Goal: Information Seeking & Learning: Check status

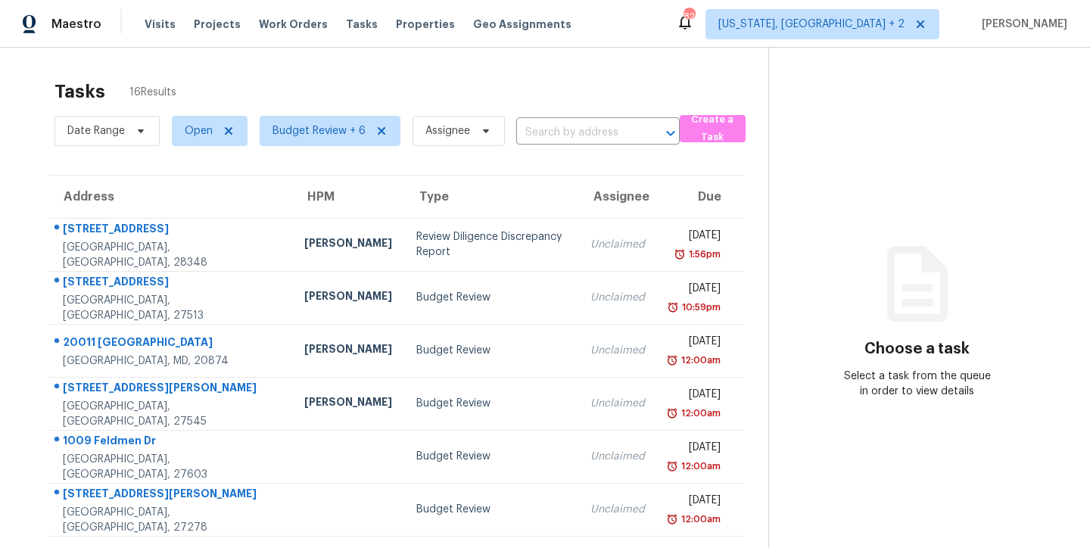
scroll to position [104, 0]
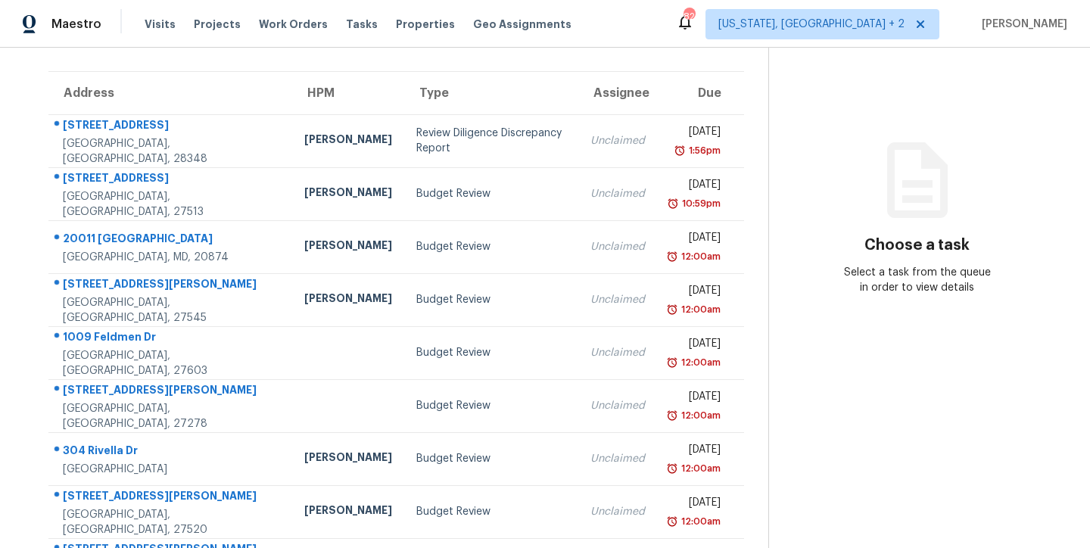
click at [617, 17] on div "Maestro Visits Projects Work Orders Tasks Properties Geo Assignments 82 Washing…" at bounding box center [545, 24] width 1090 height 48
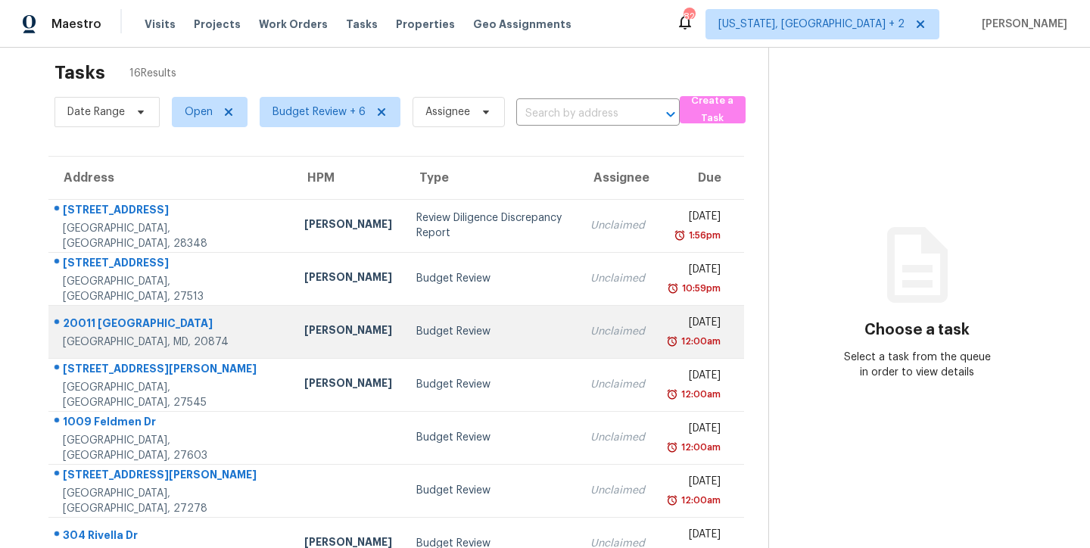
scroll to position [0, 0]
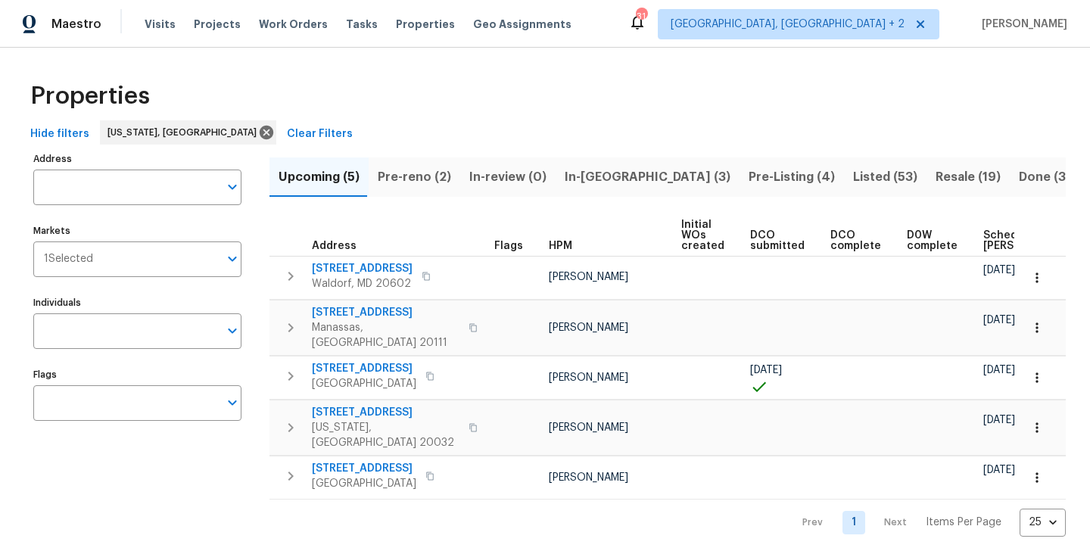
scroll to position [2, 0]
click at [596, 174] on span "In-[GEOGRAPHIC_DATA] (4)" at bounding box center [645, 177] width 167 height 21
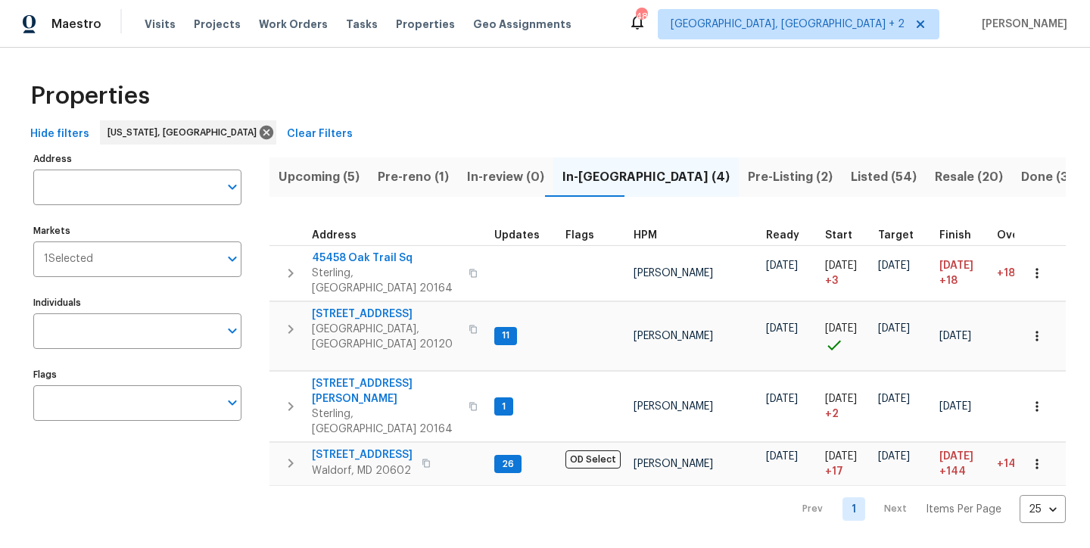
click at [427, 171] on span "Pre-reno (1)" at bounding box center [413, 177] width 71 height 21
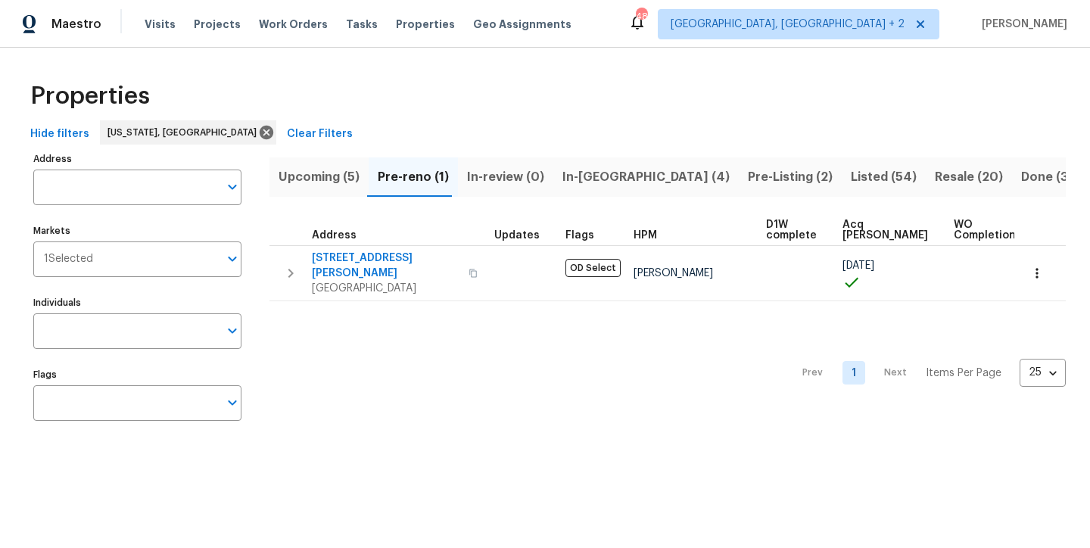
click at [573, 173] on span "In-reno (4)" at bounding box center [645, 177] width 167 height 21
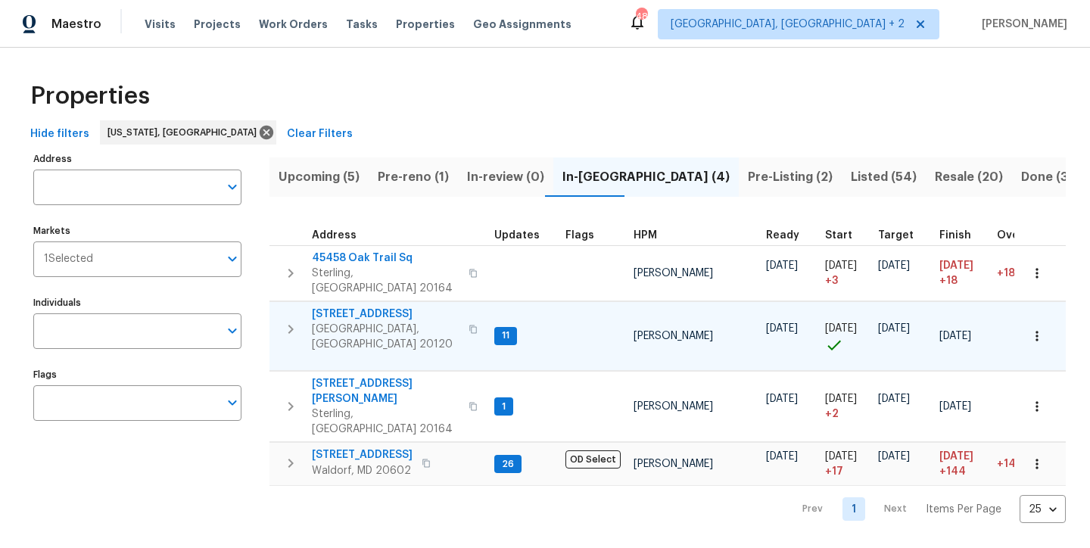
click at [285, 320] on icon "button" at bounding box center [291, 329] width 18 height 18
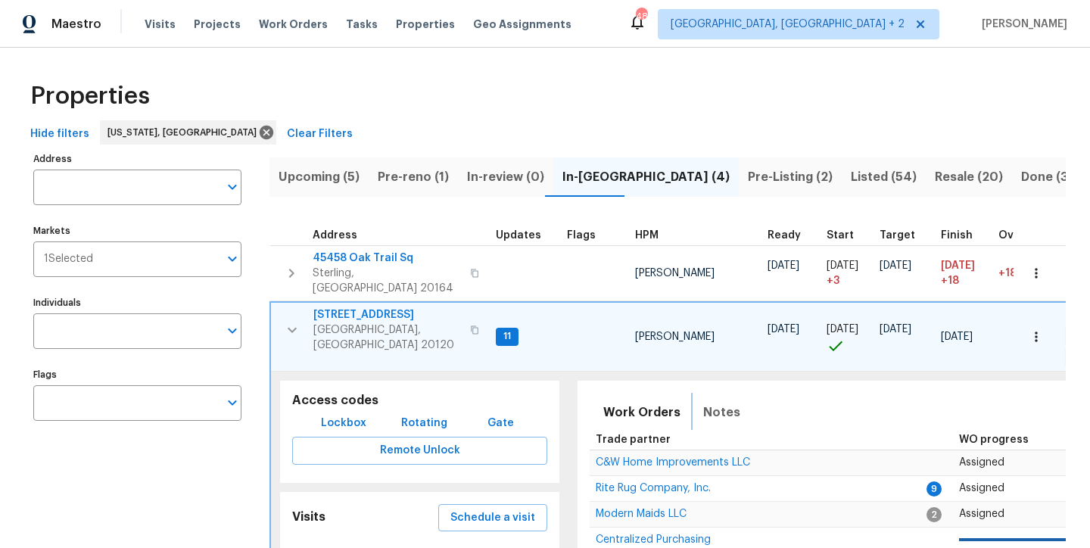
click at [716, 402] on span "Notes" at bounding box center [721, 412] width 37 height 21
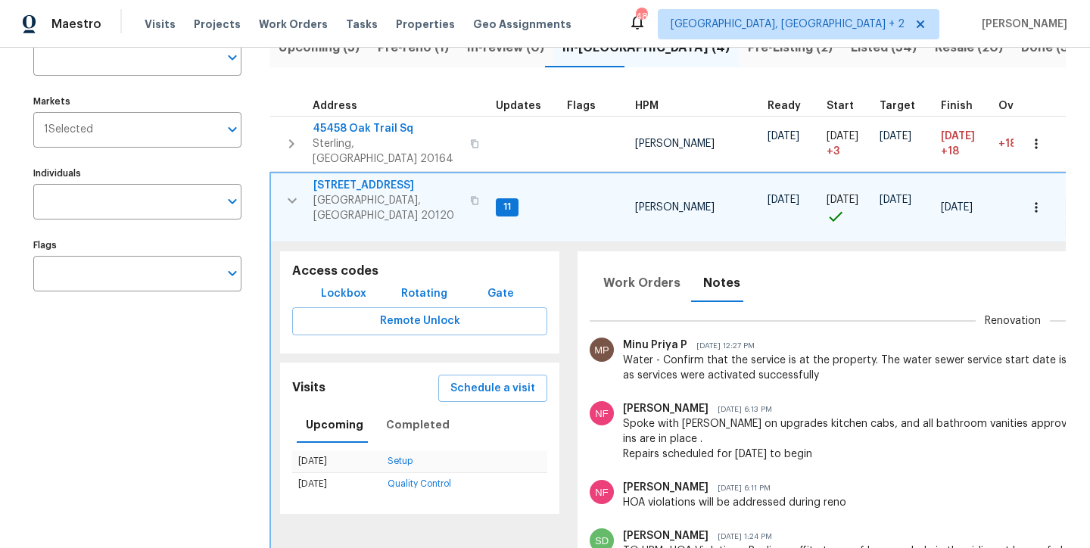
scroll to position [105, 0]
click at [360, 178] on span "14600 Stone Range Dr" at bounding box center [387, 185] width 148 height 15
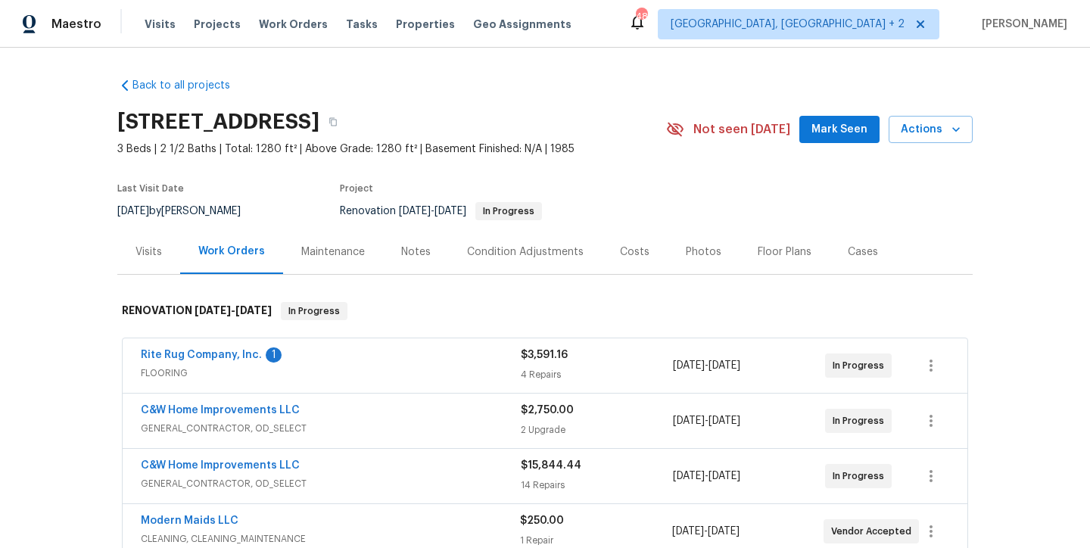
click at [618, 34] on div "Maestro Visits Projects Work Orders Tasks Properties Geo Assignments 48 [GEOGRA…" at bounding box center [545, 24] width 1090 height 48
click at [214, 352] on link "Rite Rug Company, Inc." at bounding box center [201, 355] width 121 height 11
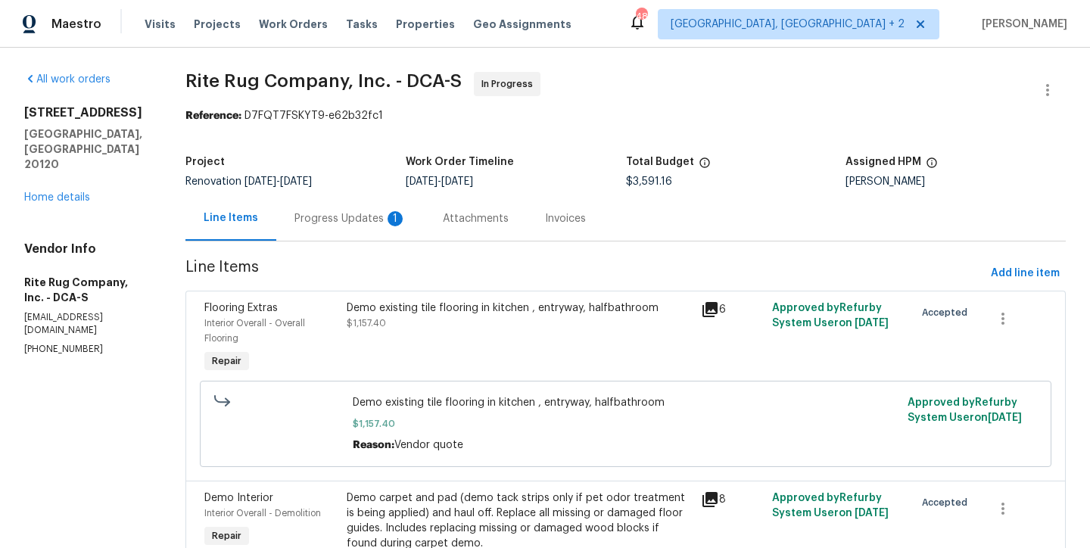
click at [343, 215] on div "Progress Updates 1" at bounding box center [350, 218] width 112 height 15
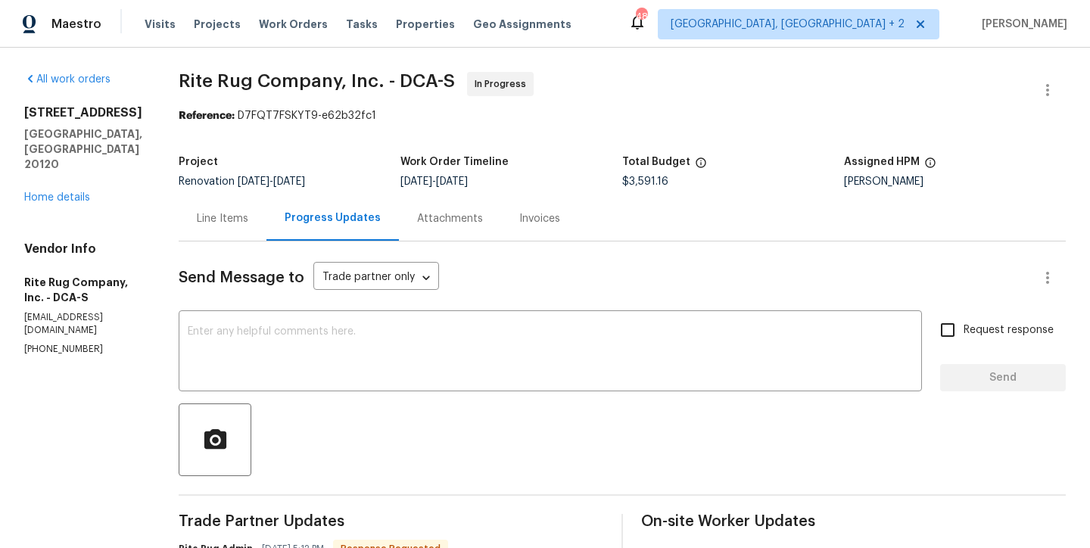
click at [567, 148] on div "Project Renovation [DATE] - [DATE] Work Order Timeline [DATE] - [DATE] Total Bu…" at bounding box center [622, 172] width 887 height 48
click at [197, 226] on div "Line Items" at bounding box center [222, 218] width 51 height 15
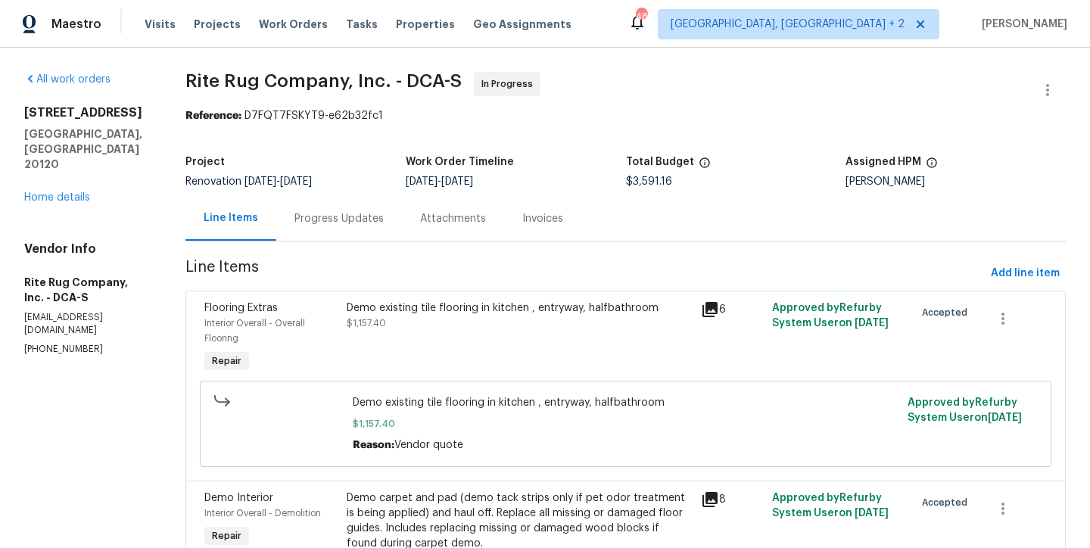
click at [42, 176] on div "[STREET_ADDRESS][PERSON_NAME] Home details" at bounding box center [86, 155] width 125 height 100
click at [54, 174] on div "[STREET_ADDRESS][PERSON_NAME] Home details" at bounding box center [86, 155] width 125 height 100
click at [67, 192] on link "Home details" at bounding box center [57, 197] width 66 height 11
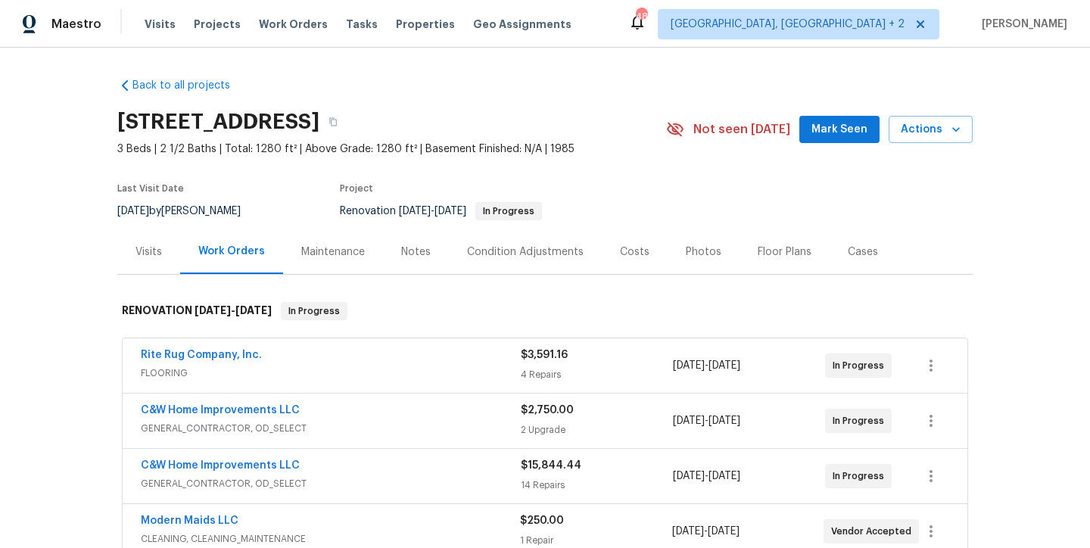
click at [146, 259] on div "Visits" at bounding box center [148, 251] width 26 height 15
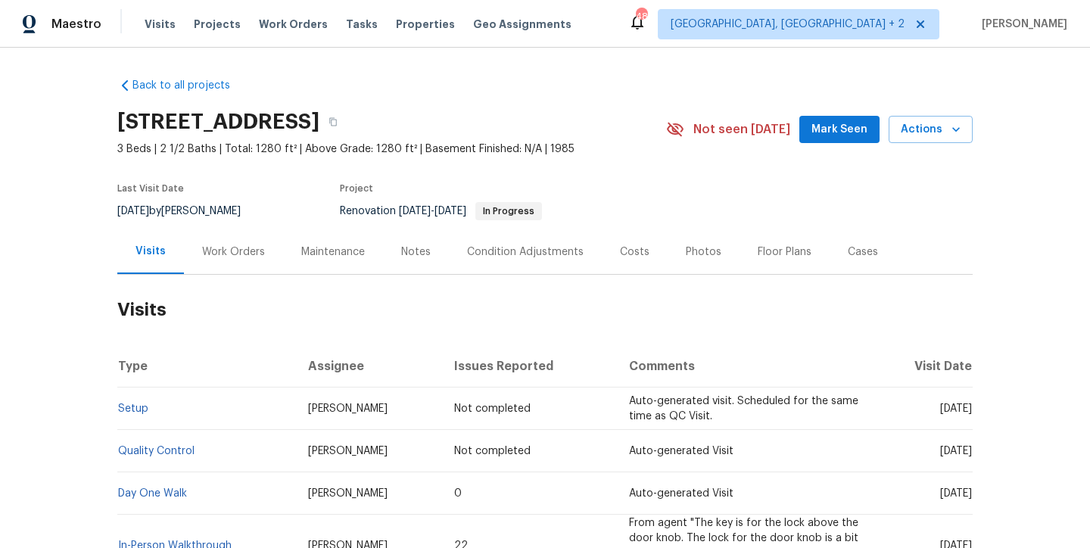
click at [220, 258] on div "Work Orders" at bounding box center [233, 251] width 63 height 15
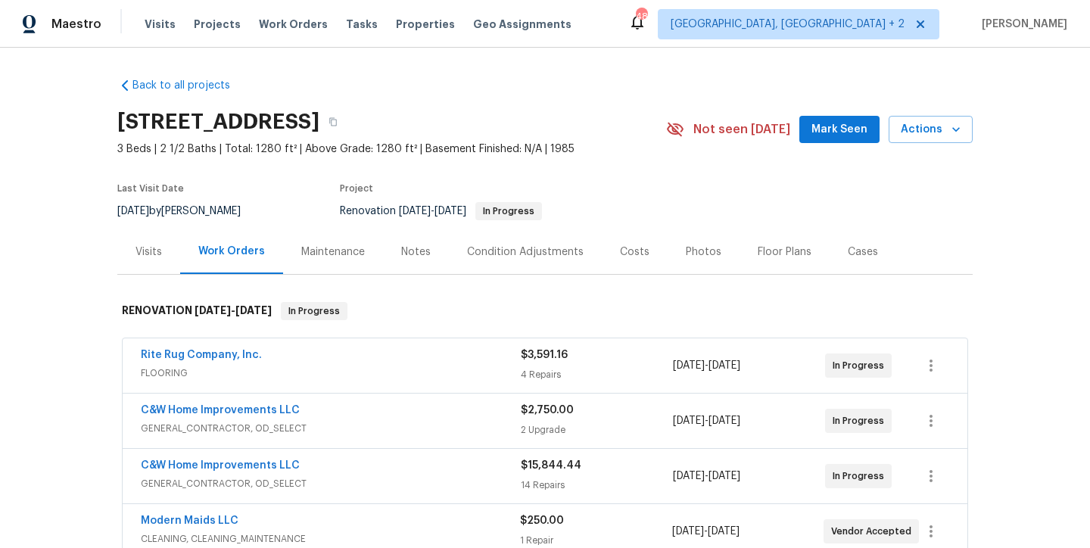
click at [695, 26] on div "Maestro Visits Projects Work Orders Tasks Properties Geo Assignments 48 [GEOGRA…" at bounding box center [545, 24] width 1090 height 48
click at [624, 252] on div "Costs" at bounding box center [635, 251] width 30 height 15
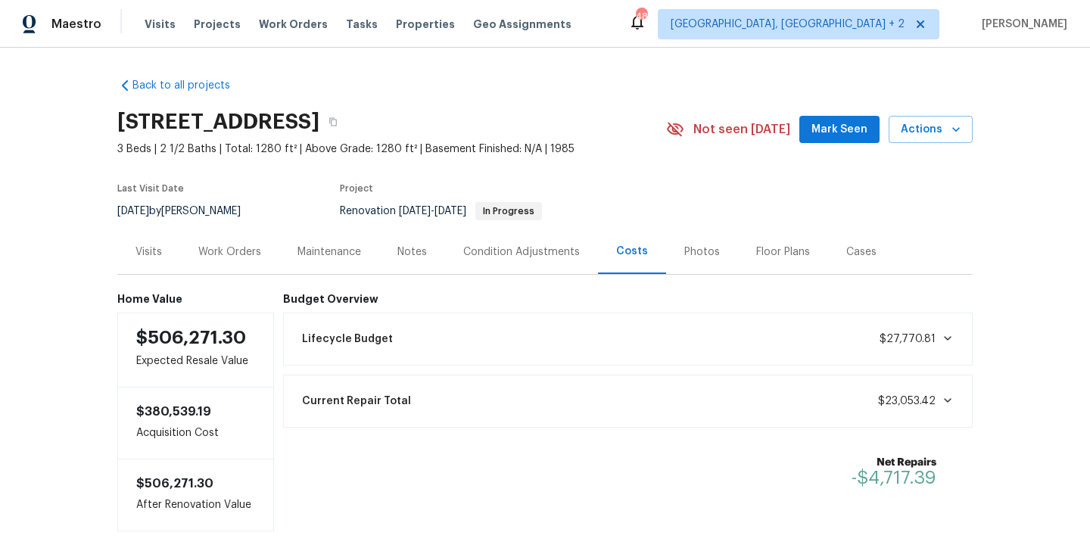
click at [230, 254] on div "Work Orders" at bounding box center [229, 251] width 63 height 15
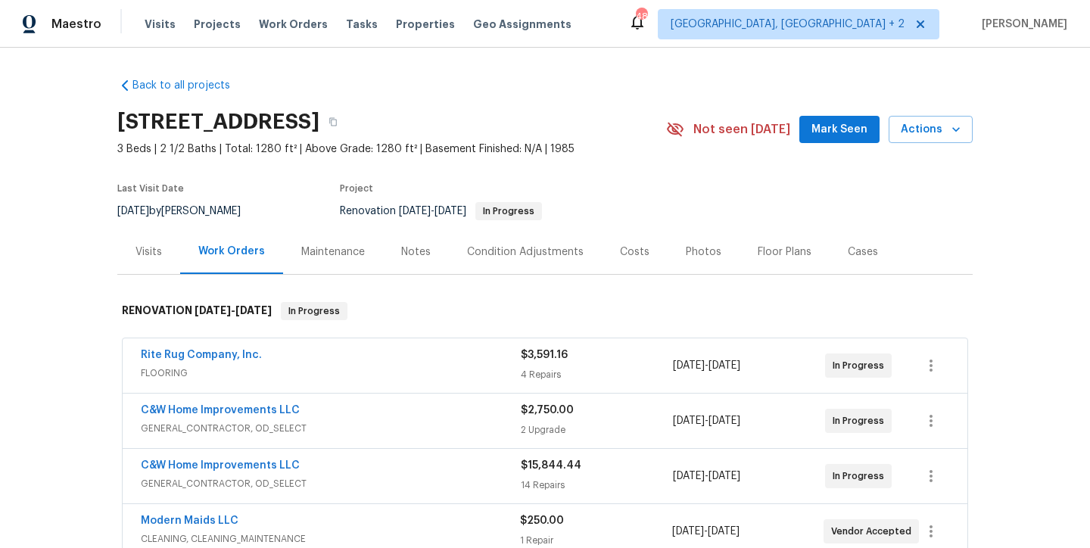
click at [643, 77] on div "Back to all projects [STREET_ADDRESS] 3 Beds | 2 1/2 Baths | Total: 1280 ft² | …" at bounding box center [544, 413] width 855 height 694
